Goal: Transaction & Acquisition: Purchase product/service

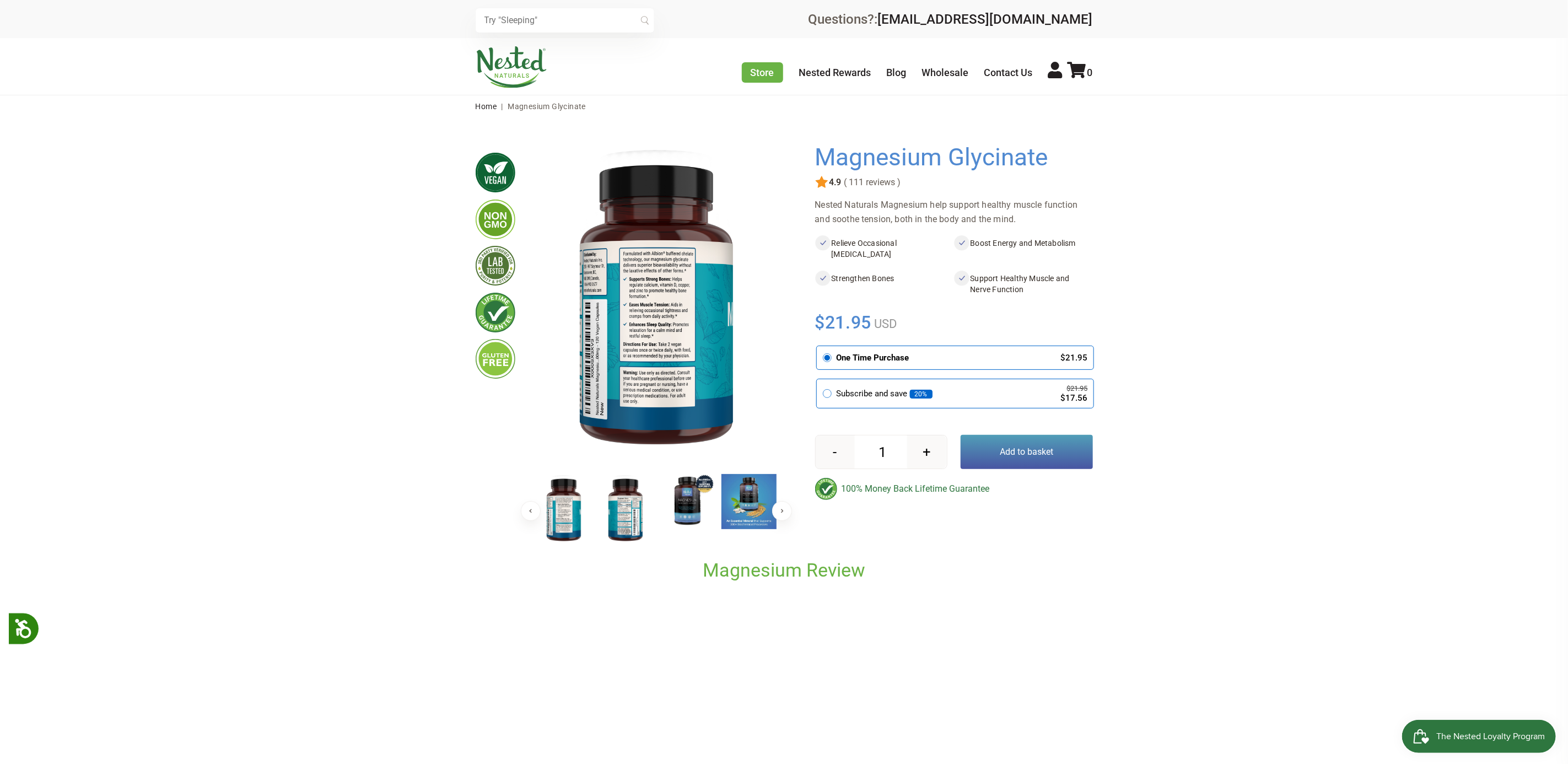
click at [562, 513] on img at bounding box center [564, 510] width 55 height 72
click at [556, 514] on img at bounding box center [564, 510] width 55 height 71
click at [529, 510] on button "Previous" at bounding box center [531, 511] width 20 height 20
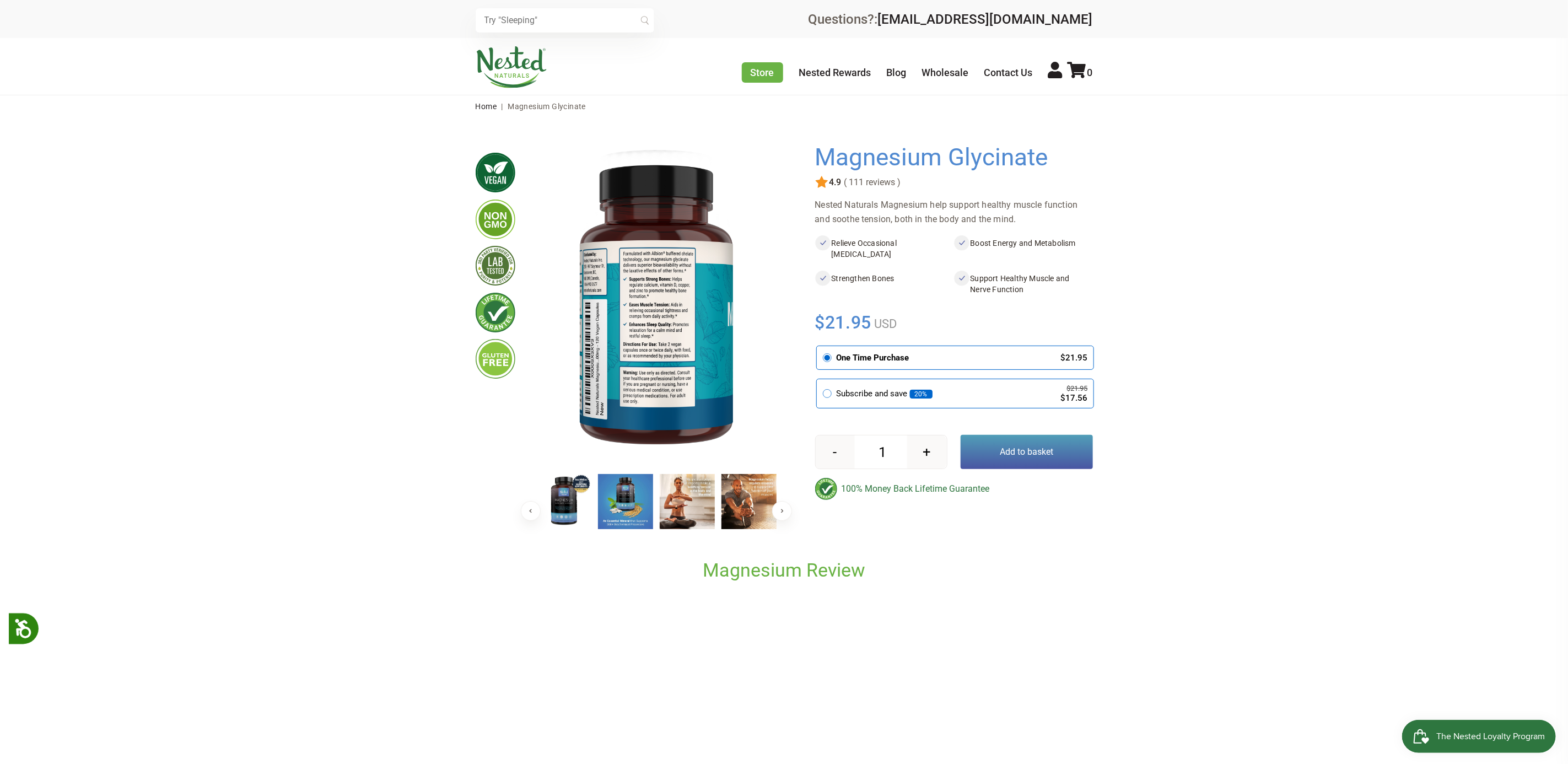
click at [529, 510] on button "Previous" at bounding box center [531, 511] width 20 height 20
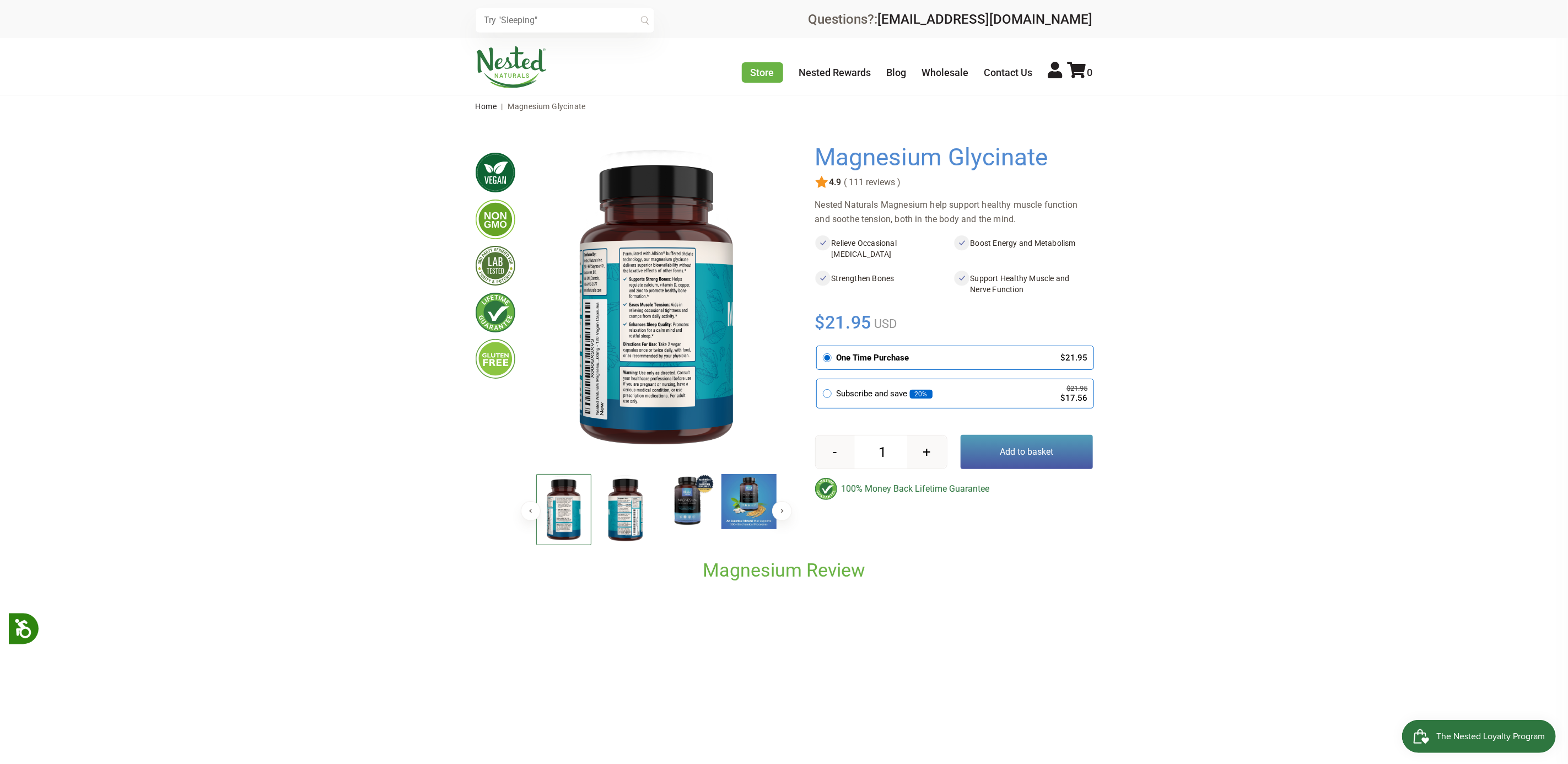
click at [529, 510] on button "Previous" at bounding box center [531, 511] width 20 height 20
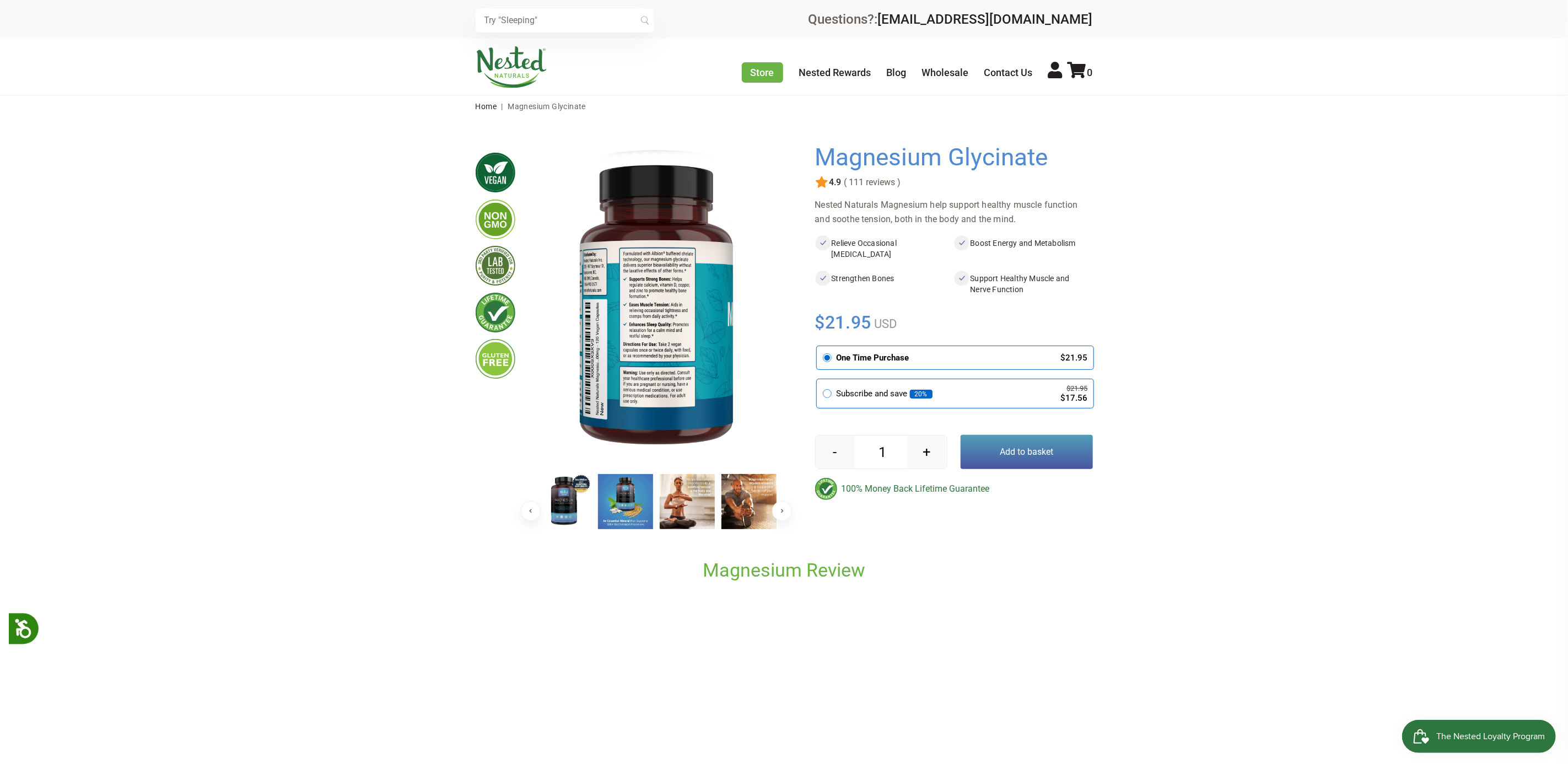
click at [609, 506] on img at bounding box center [625, 502] width 55 height 55
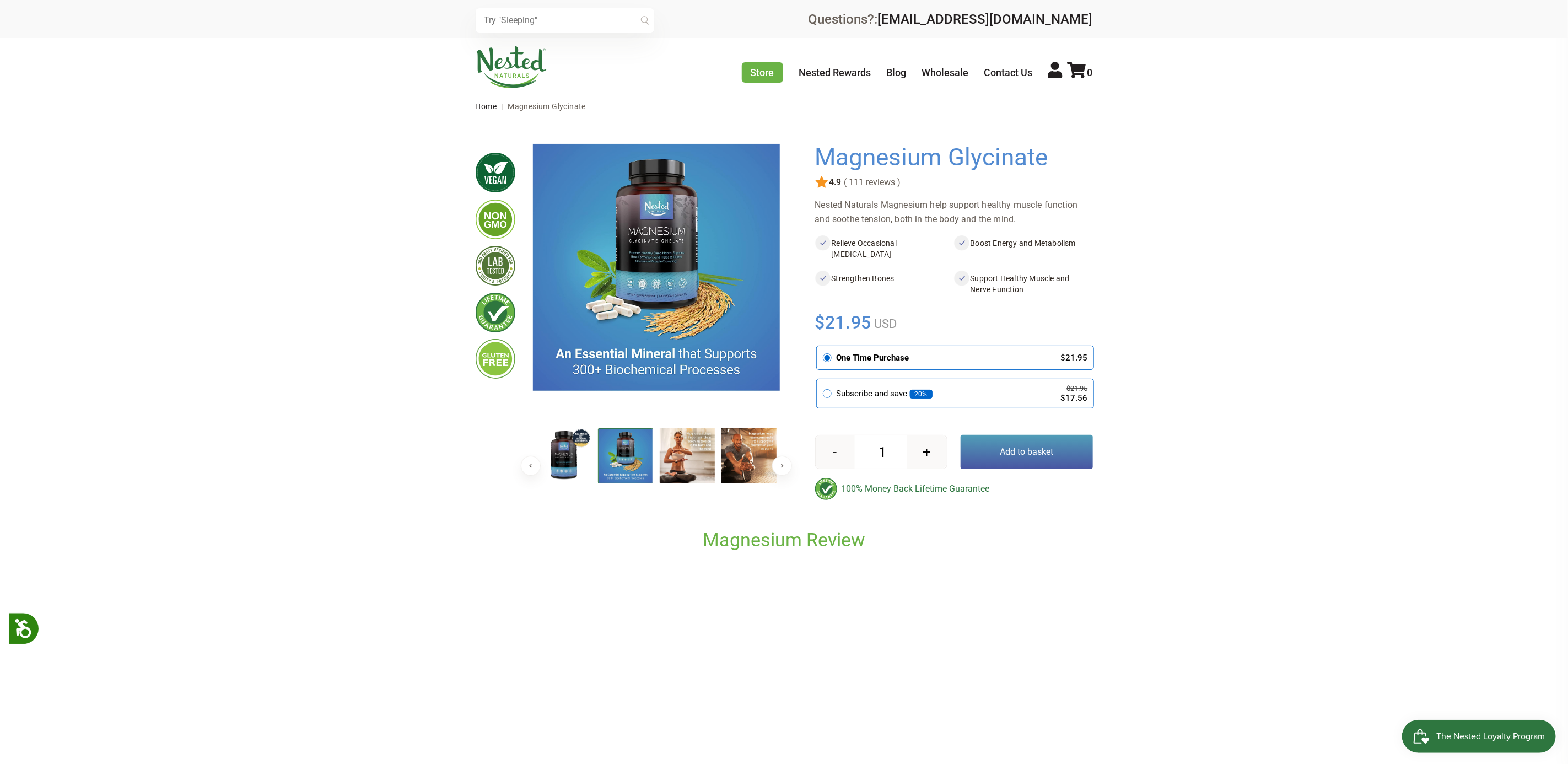
click at [628, 505] on div "Previous Next" at bounding box center [657, 331] width 247 height 374
click at [559, 448] on img at bounding box center [564, 456] width 55 height 55
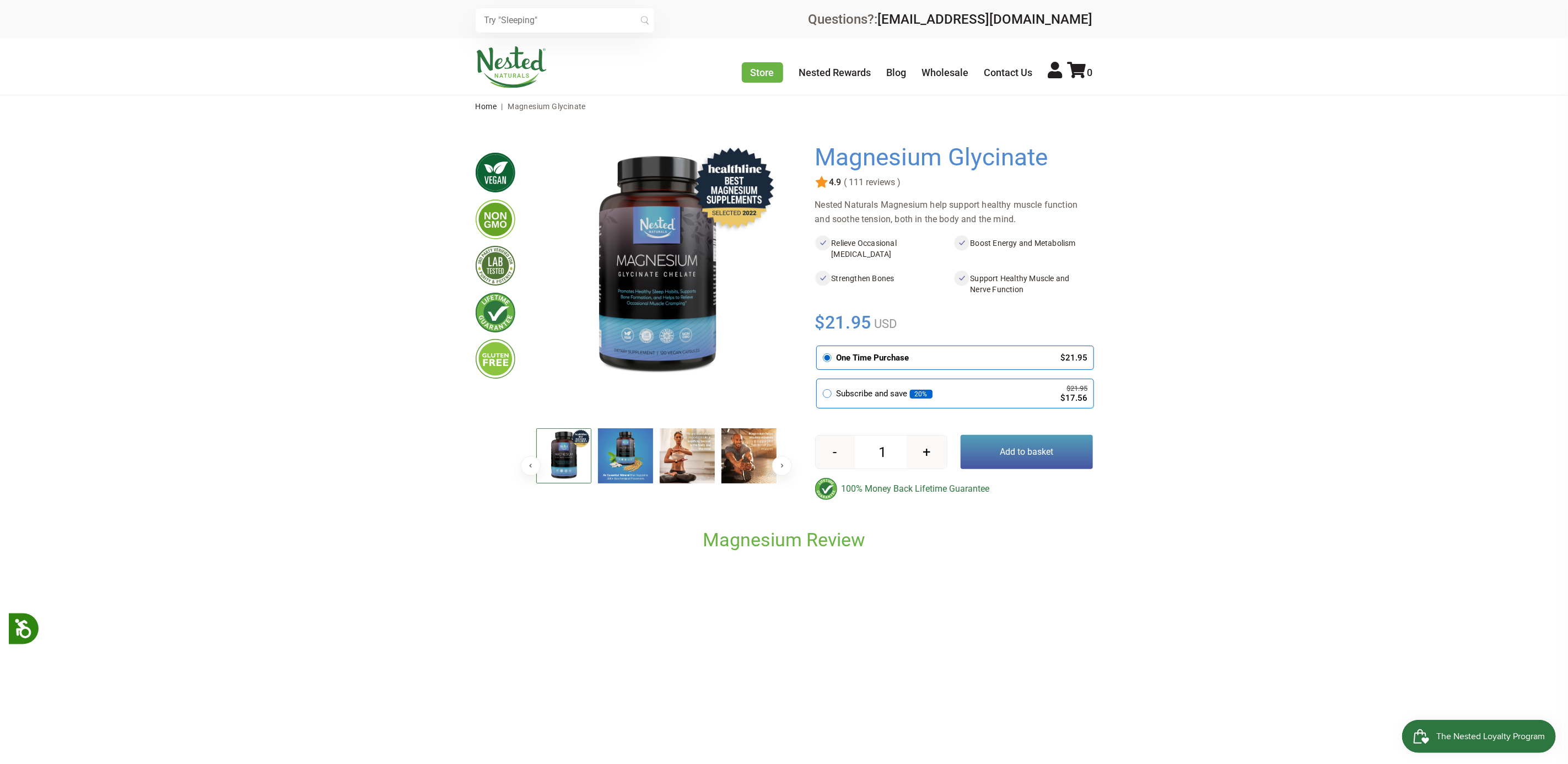
click at [552, 455] on img at bounding box center [564, 456] width 55 height 55
